Goal: Task Accomplishment & Management: Manage account settings

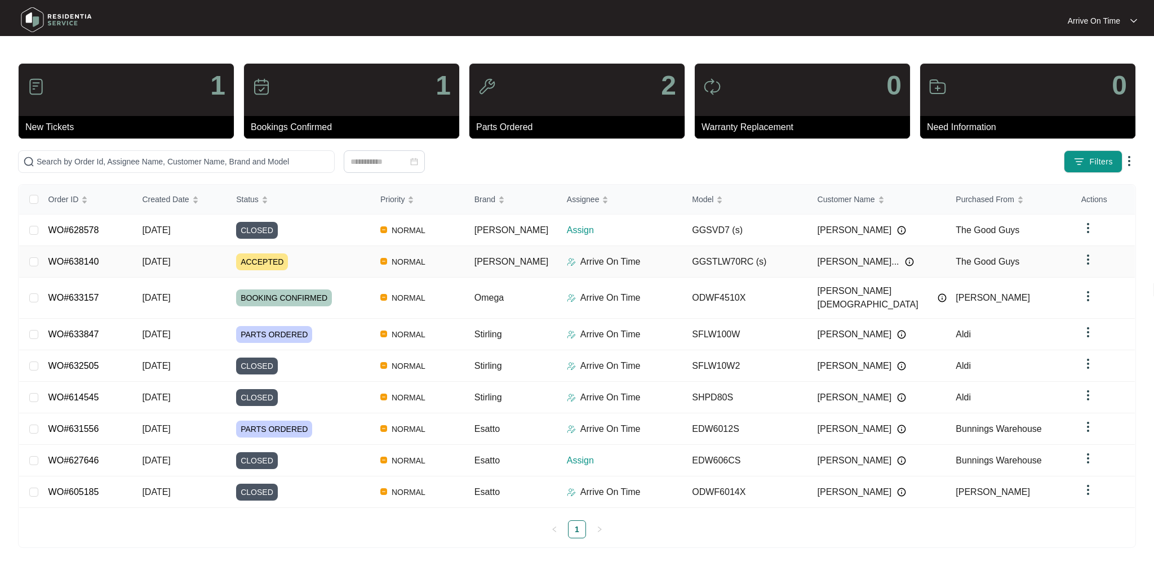
click at [270, 260] on span "ACCEPTED" at bounding box center [262, 262] width 52 height 17
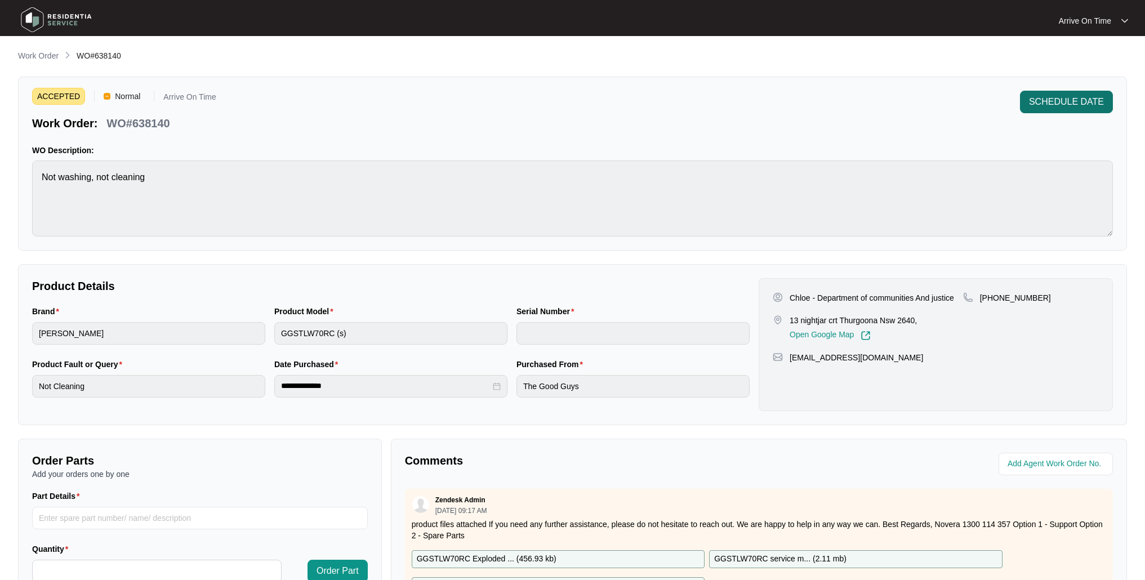
click at [1053, 99] on span "SCHEDULE DATE" at bounding box center [1066, 102] width 75 height 14
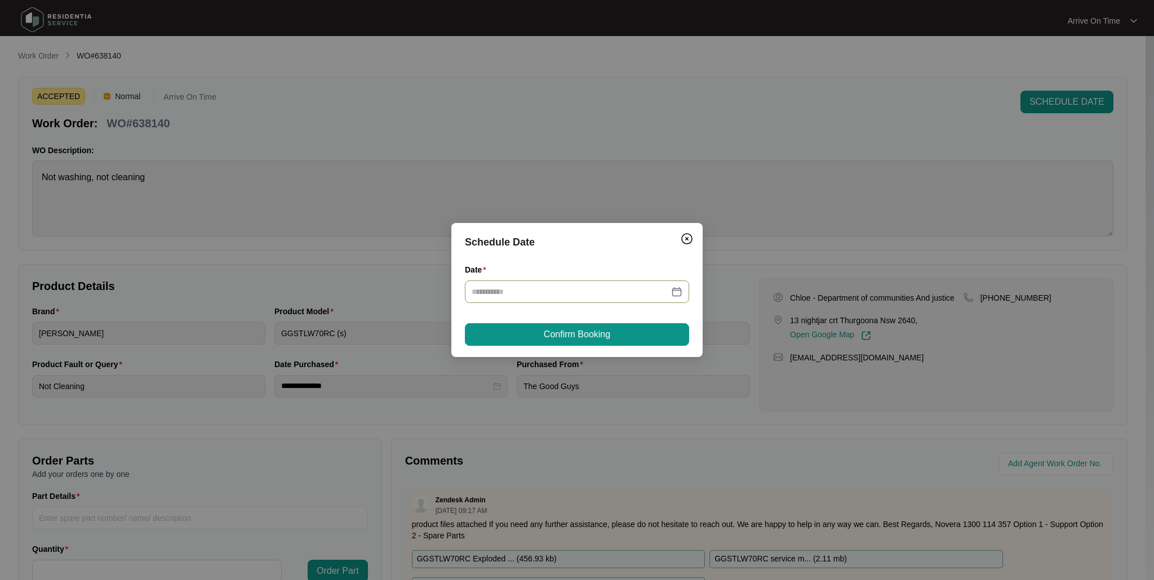
click at [674, 291] on div at bounding box center [577, 292] width 211 height 12
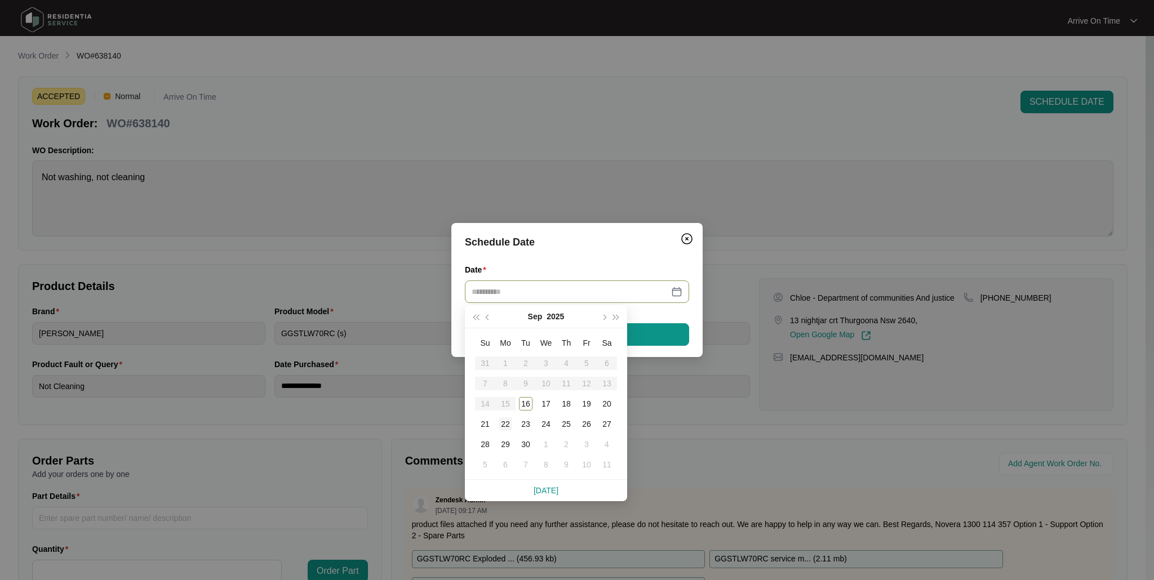
click at [506, 424] on div "22" at bounding box center [506, 424] width 14 height 14
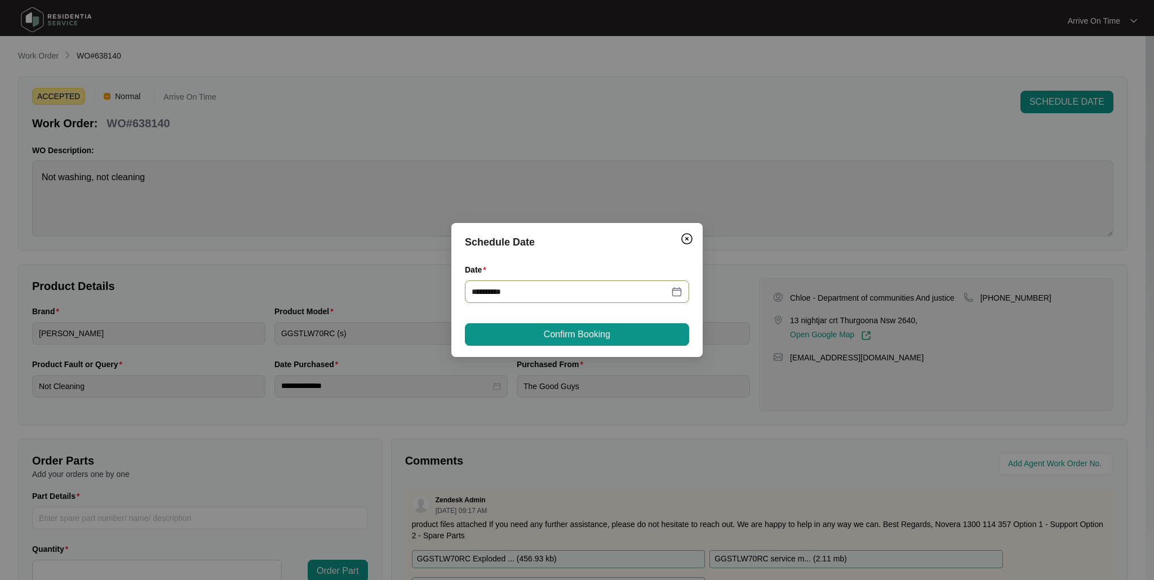
type input "**********"
click at [620, 333] on button "Confirm Booking" at bounding box center [577, 334] width 224 height 23
